Goal: Transaction & Acquisition: Download file/media

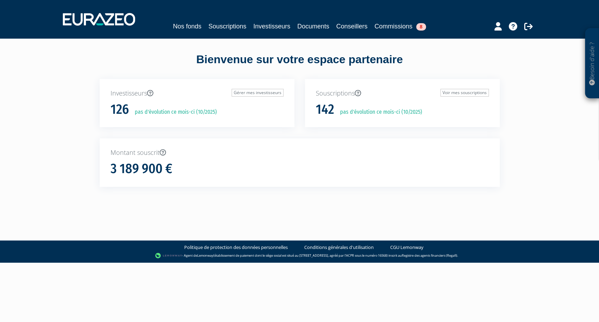
click at [318, 35] on nav "Nos fonds Souscriptions Investisseurs Documents Conseillers Commissions 8" at bounding box center [299, 19] width 599 height 39
click at [317, 29] on link "Documents" at bounding box center [313, 26] width 32 height 10
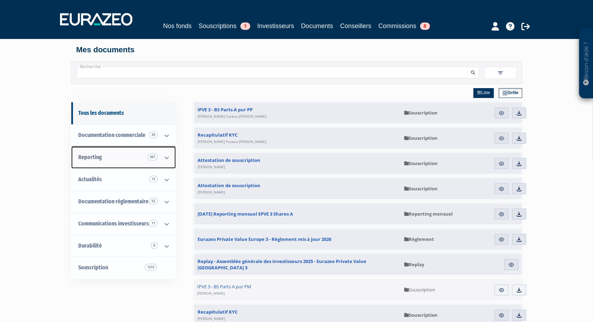
click at [132, 160] on link "Reporting 267" at bounding box center [123, 157] width 105 height 22
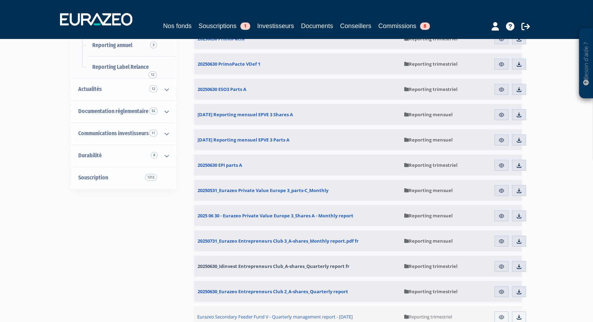
scroll to position [201, 0]
click at [513, 268] on link "Télécharger" at bounding box center [519, 266] width 14 height 11
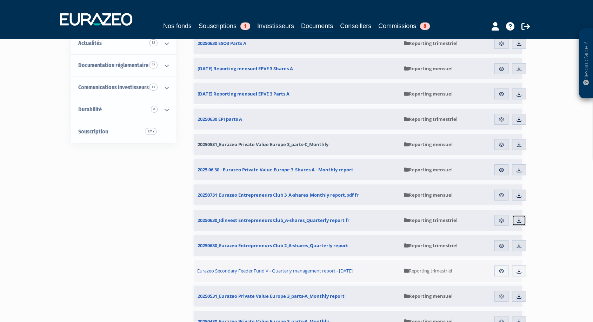
scroll to position [253, 0]
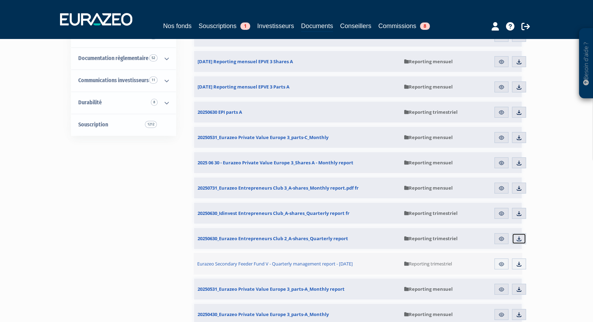
click at [518, 241] on img at bounding box center [519, 239] width 6 height 6
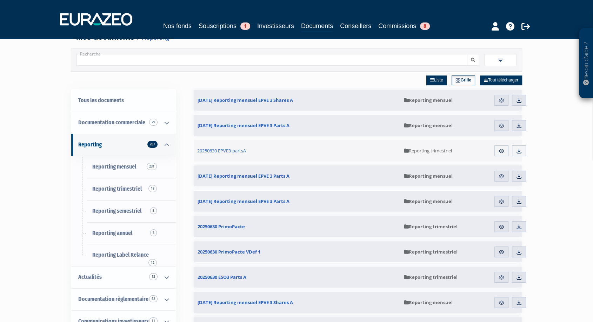
scroll to position [0, 0]
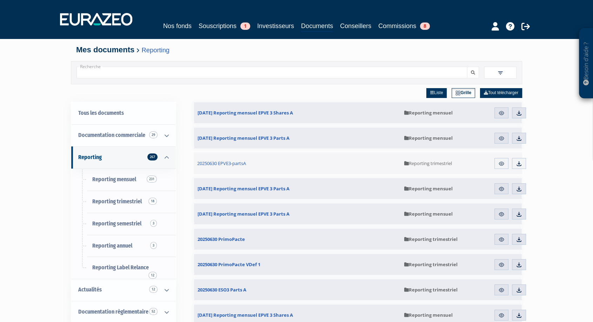
click at [208, 74] on input "Recherche" at bounding box center [272, 73] width 391 height 12
paste input "Idinvest Strategic Opportunities"
type input "Idinvest Strategic Opportunities"
click at [467, 67] on button "submit" at bounding box center [473, 73] width 12 height 12
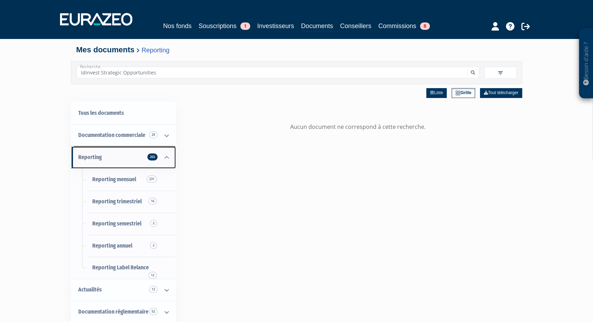
click at [114, 159] on link "Reporting 265" at bounding box center [123, 157] width 105 height 22
